Goal: Navigation & Orientation: Find specific page/section

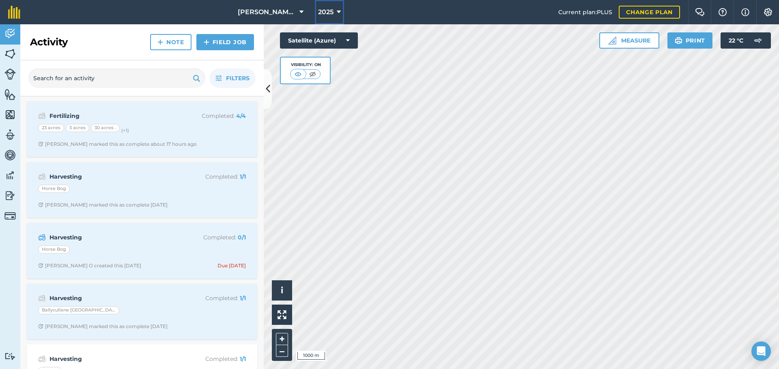
click at [329, 10] on span "2025" at bounding box center [325, 12] width 15 height 10
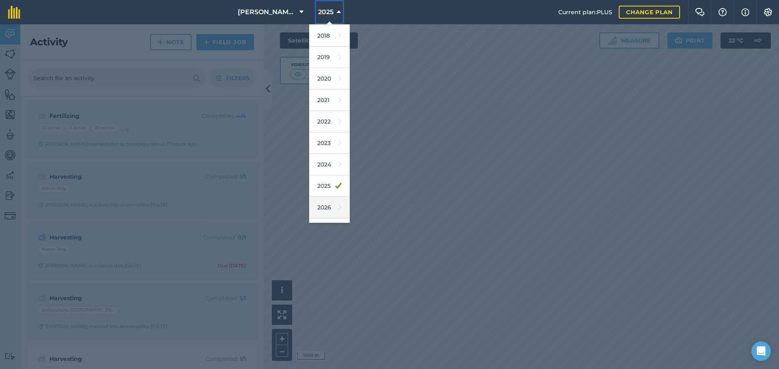
scroll to position [38, 0]
click at [320, 188] on link "2026" at bounding box center [329, 190] width 41 height 21
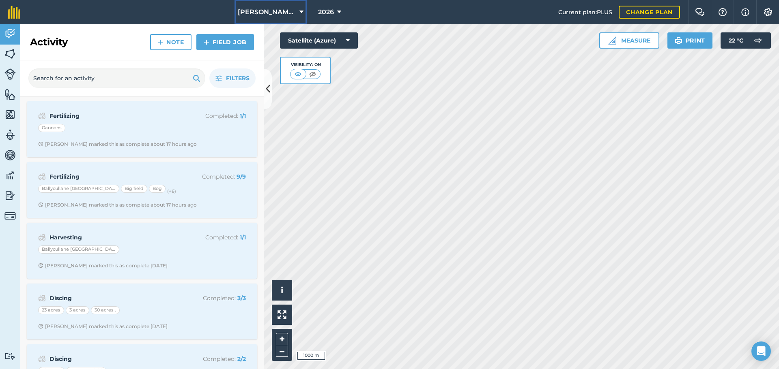
click at [281, 15] on span "[PERSON_NAME]/ Strawchip I1380189" at bounding box center [267, 12] width 58 height 10
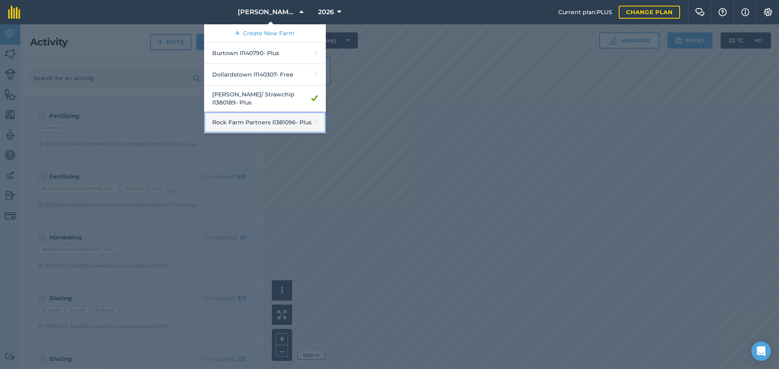
click at [257, 114] on link "Rock Farm Partners I1381096 - Plus" at bounding box center [265, 122] width 122 height 21
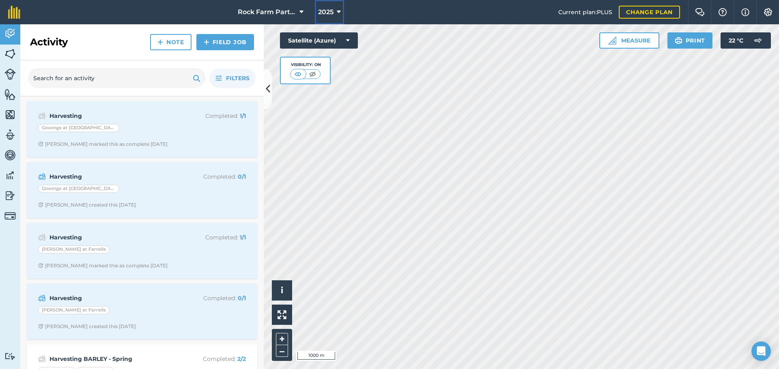
click at [332, 14] on span "2025" at bounding box center [325, 12] width 15 height 10
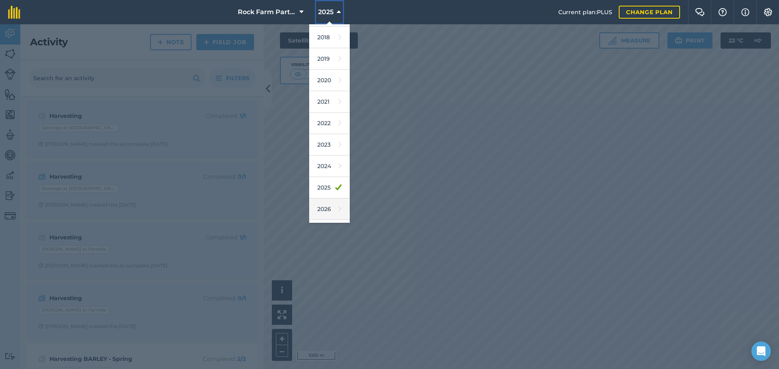
scroll to position [38, 0]
click at [322, 187] on link "2026" at bounding box center [329, 190] width 41 height 21
